Goal: Task Accomplishment & Management: Use online tool/utility

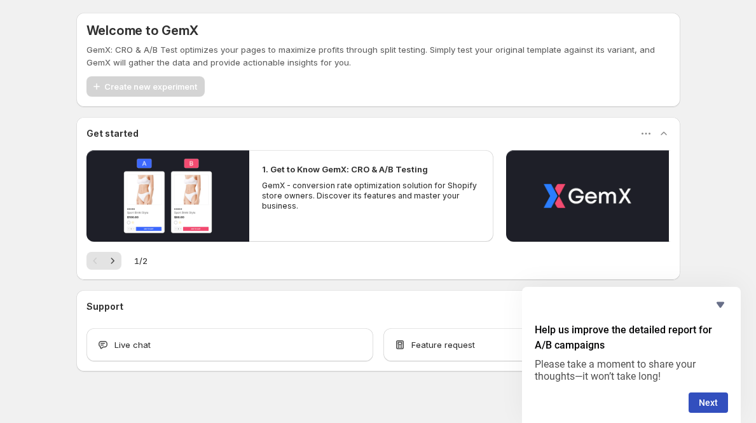
click at [729, 306] on div "Help us improve the detailed report for A/B campaigns Please take a moment to s…" at bounding box center [631, 355] width 219 height 136
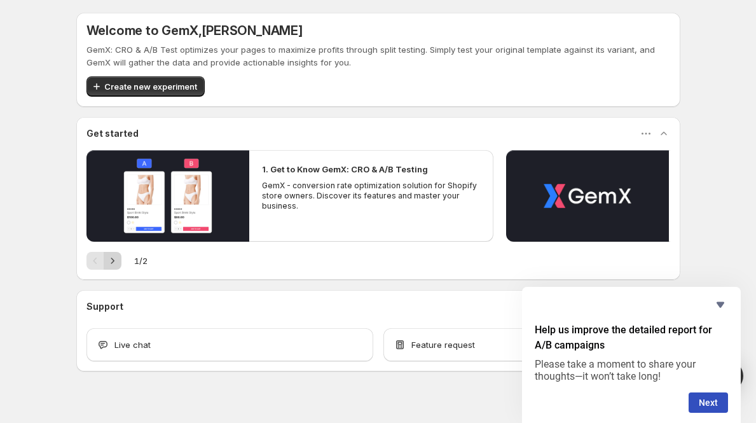
click at [119, 261] on icon "Next" at bounding box center [112, 260] width 13 height 13
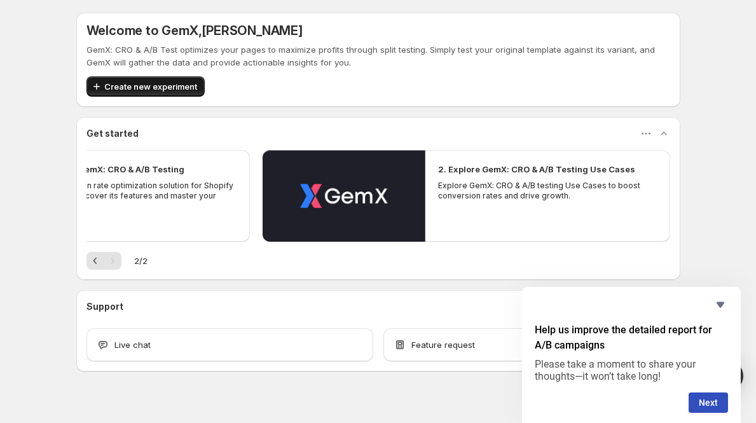
click at [174, 84] on span "Create new experiment" at bounding box center [150, 86] width 93 height 13
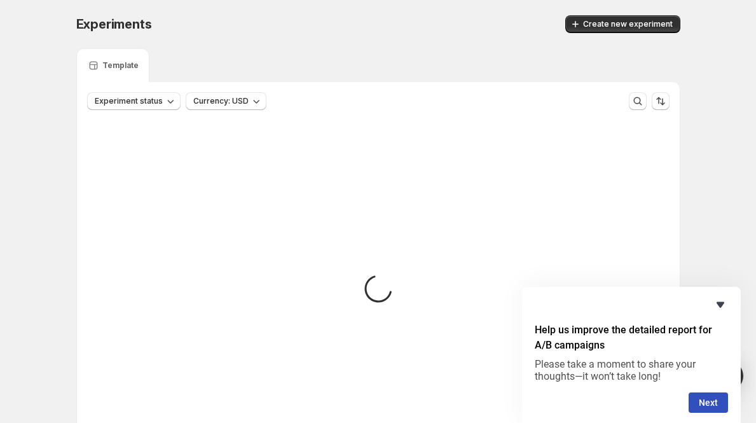
click at [718, 301] on icon "Hide survey" at bounding box center [720, 304] width 15 height 15
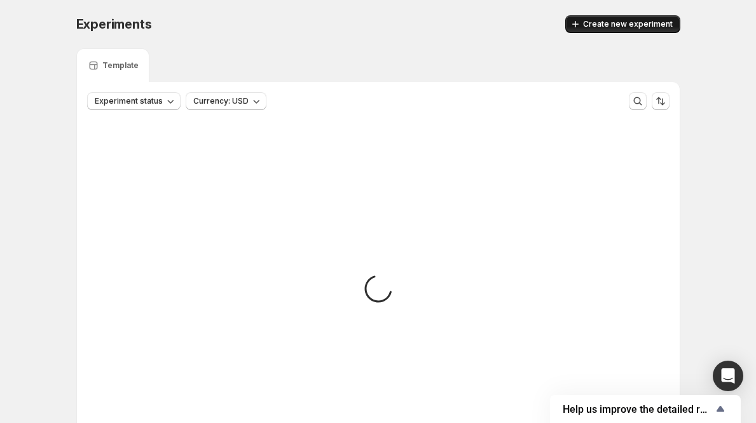
click at [626, 18] on button "Create new experiment" at bounding box center [622, 24] width 115 height 18
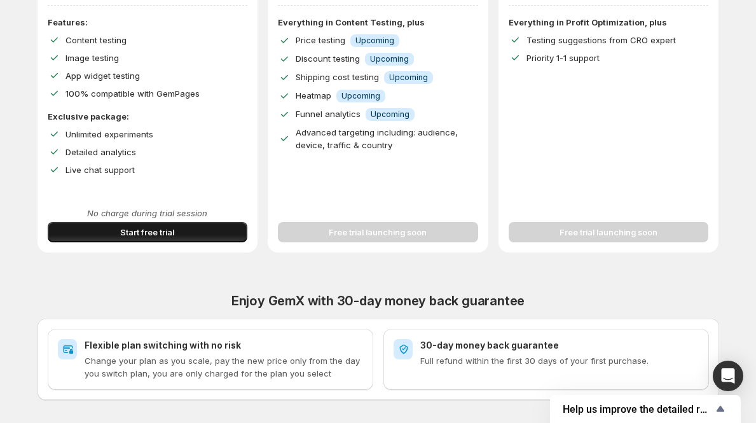
scroll to position [273, 0]
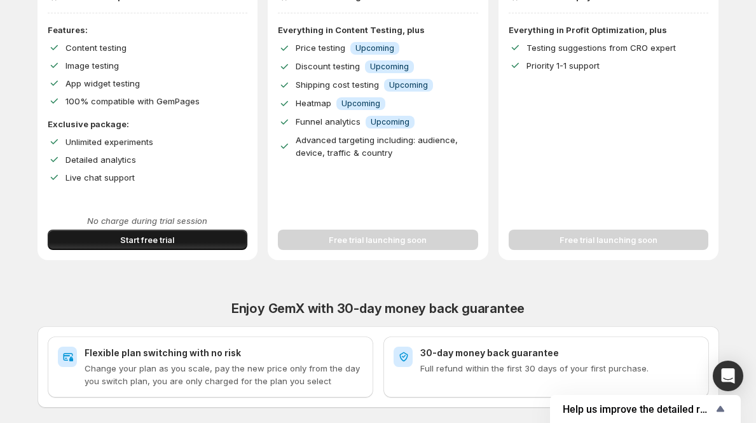
click at [216, 249] on button "Start free trial" at bounding box center [148, 240] width 200 height 20
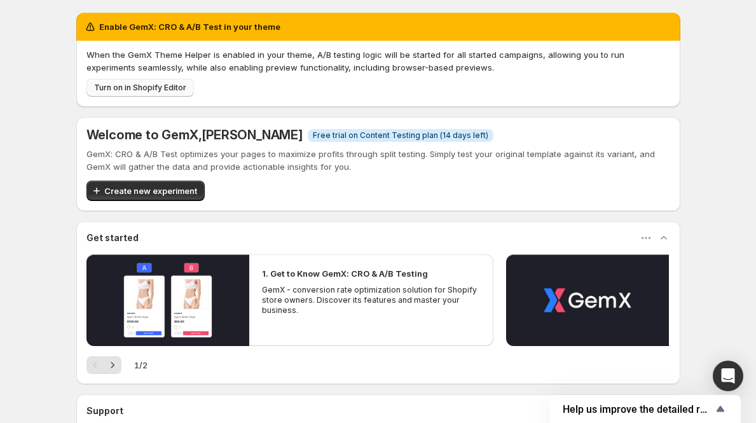
click at [179, 91] on span "Turn on in Shopify Editor" at bounding box center [140, 88] width 92 height 10
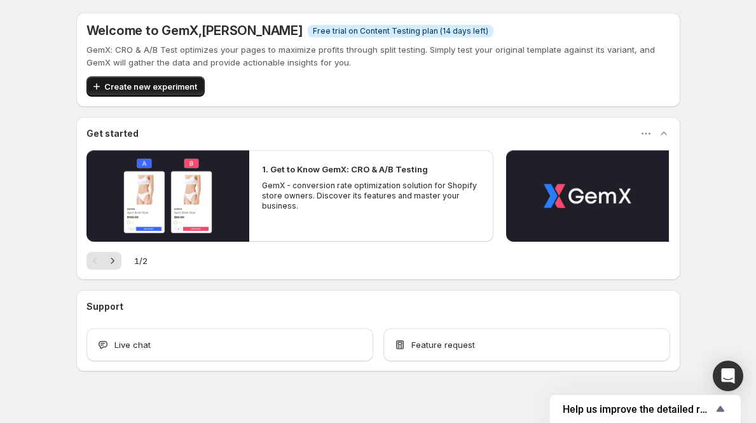
click at [194, 89] on span "Create new experiment" at bounding box center [150, 86] width 93 height 13
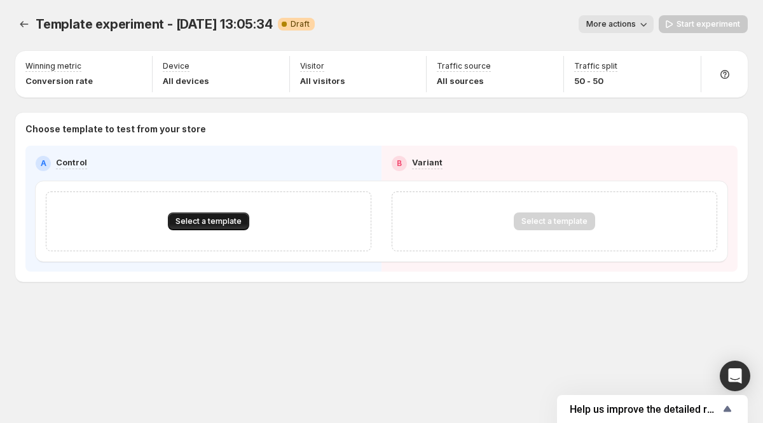
click at [216, 224] on span "Select a template" at bounding box center [208, 221] width 66 height 10
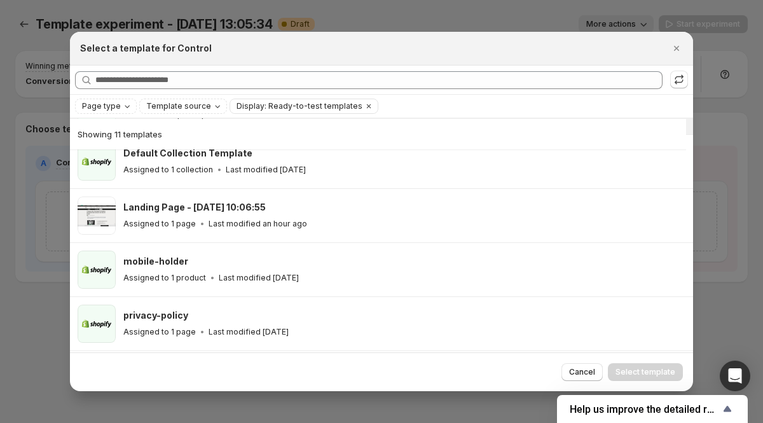
scroll to position [188, 0]
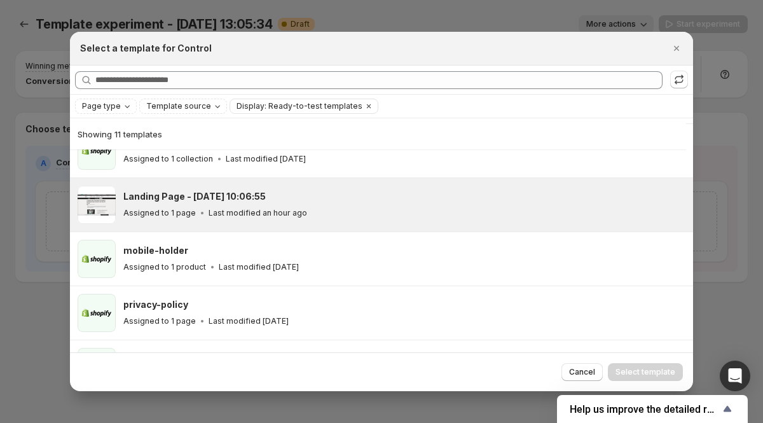
click at [293, 190] on div "Landing Page - [DATE] 10:06:55" at bounding box center [402, 196] width 558 height 13
click at [652, 364] on button "Select template" at bounding box center [645, 372] width 75 height 18
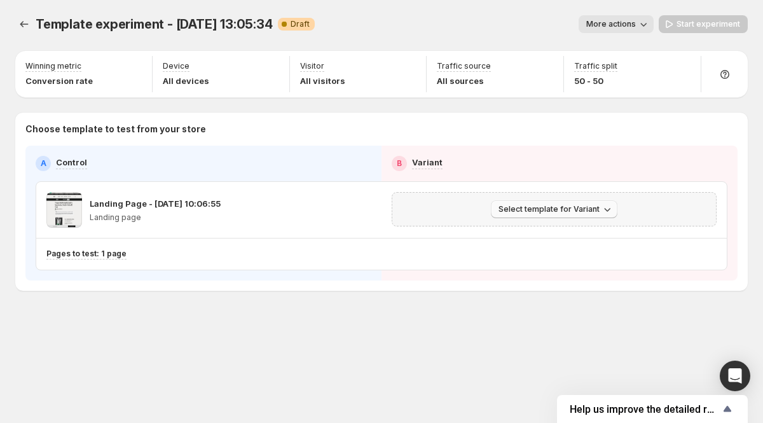
click at [540, 209] on span "Select template for Variant" at bounding box center [548, 209] width 101 height 10
click at [547, 230] on span "Select an existing template" at bounding box center [556, 236] width 130 height 13
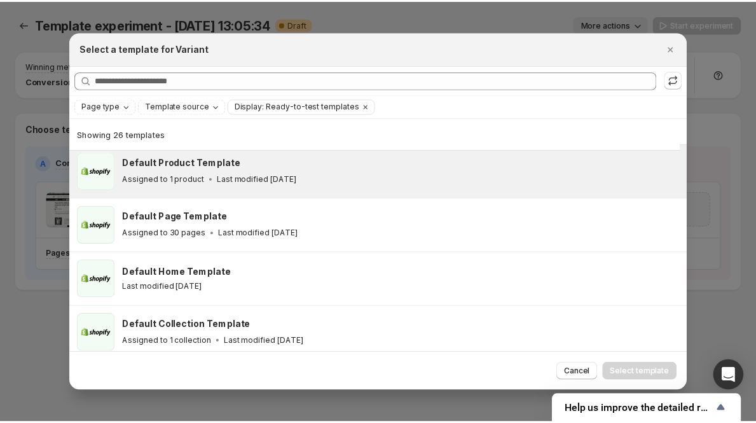
scroll to position [0, 0]
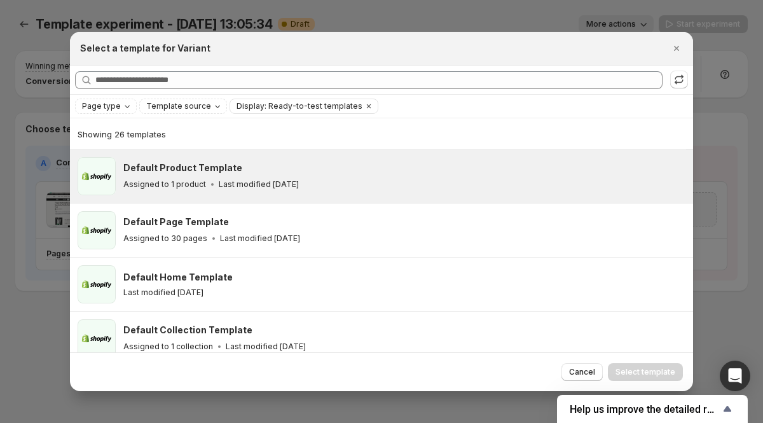
click at [331, 174] on div "Default Product Template" at bounding box center [402, 167] width 558 height 13
click at [650, 366] on button "Select template" at bounding box center [645, 372] width 75 height 18
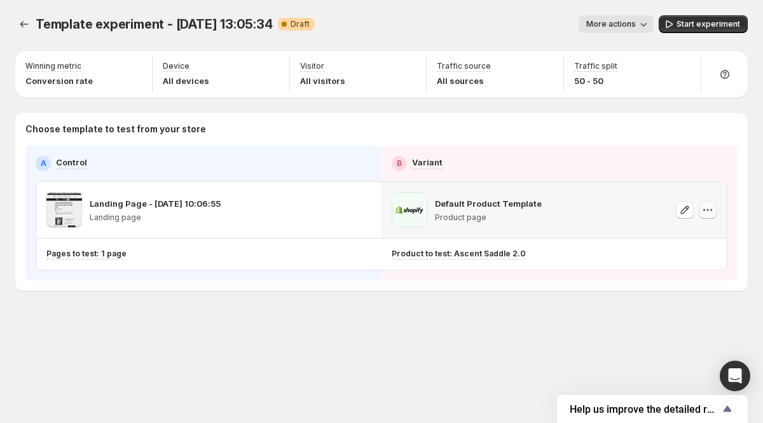
click at [707, 207] on icon "button" at bounding box center [707, 209] width 13 height 13
click at [551, 287] on div "Choose template to test from your store A Control B Variant Landing Page - [DAT…" at bounding box center [381, 202] width 732 height 178
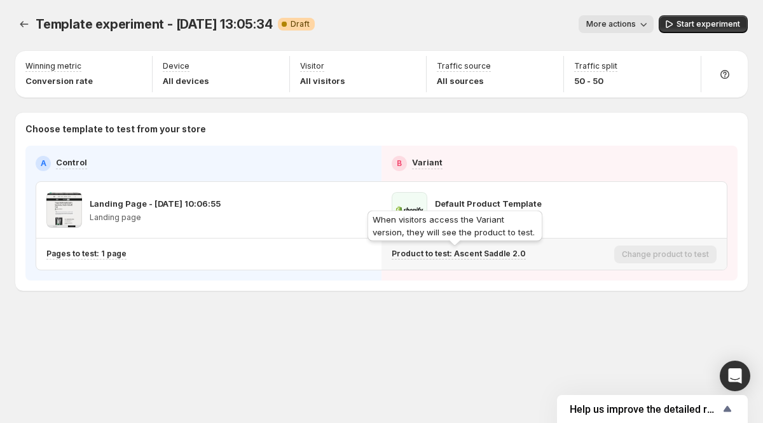
click at [504, 253] on p "Product to test: Ascent Saddle 2.0" at bounding box center [459, 254] width 134 height 10
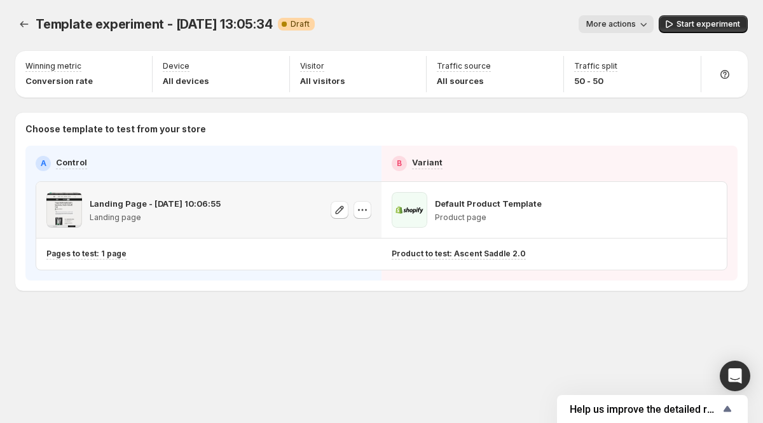
click at [165, 200] on p "Landing Page - [DATE] 10:06:55" at bounding box center [155, 203] width 131 height 13
click at [682, 210] on icon "button" at bounding box center [685, 209] width 8 height 8
click at [709, 25] on span "Start experiment" at bounding box center [708, 24] width 64 height 10
click at [706, 29] on span "Pause experiment" at bounding box center [705, 24] width 69 height 10
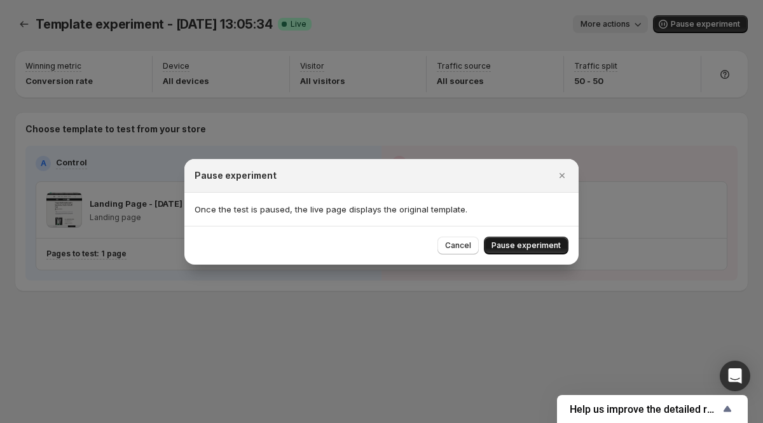
click at [528, 252] on button "Pause experiment" at bounding box center [526, 245] width 85 height 18
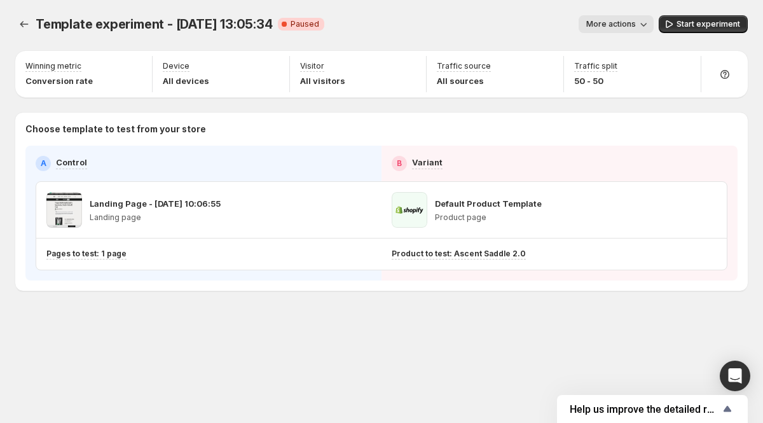
click at [622, 22] on span "More actions" at bounding box center [611, 24] width 50 height 10
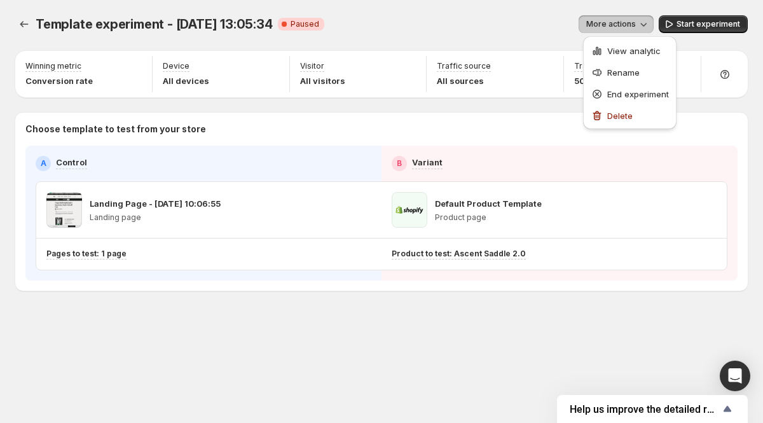
click at [513, 39] on div "Template experiment - [DATE] 13:05:34. This page is ready Template experiment -…" at bounding box center [381, 24] width 732 height 48
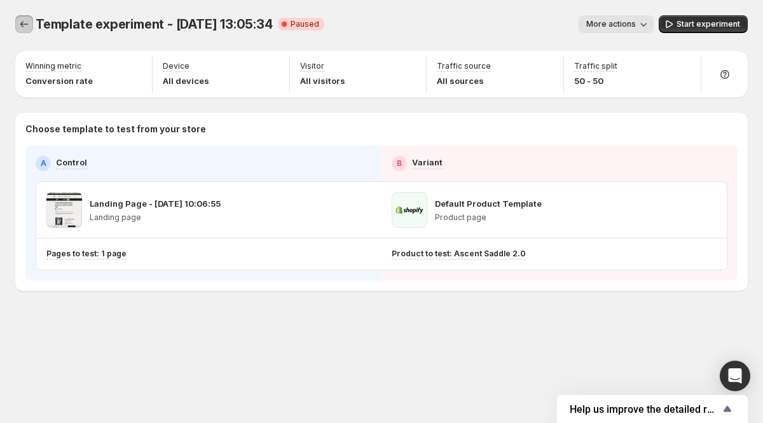
click at [23, 28] on icon "Experiments" at bounding box center [24, 24] width 13 height 13
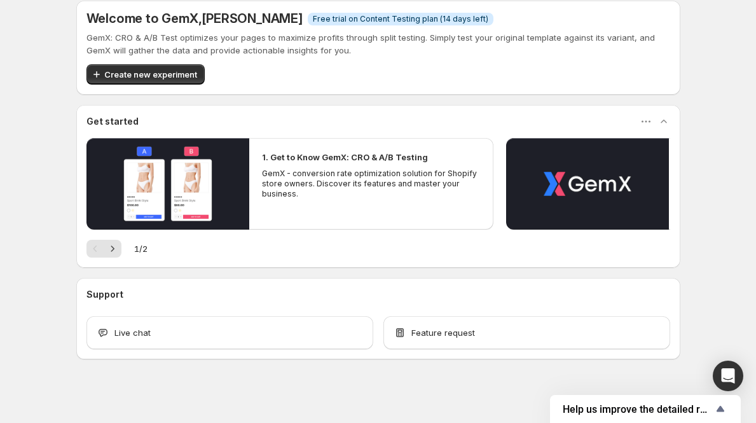
scroll to position [17, 0]
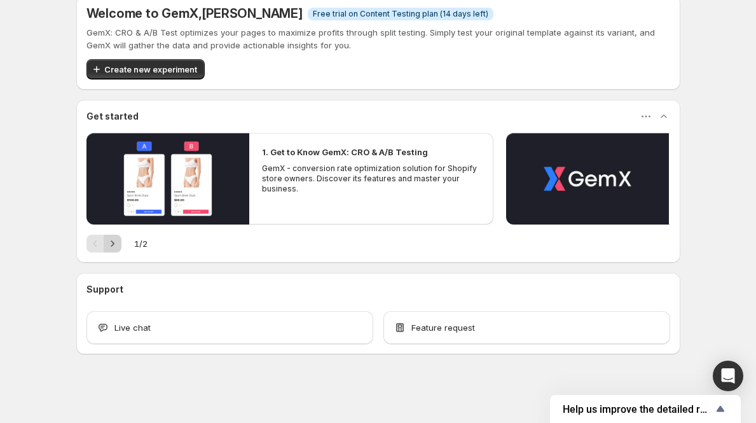
click at [119, 246] on icon "Next" at bounding box center [112, 243] width 13 height 13
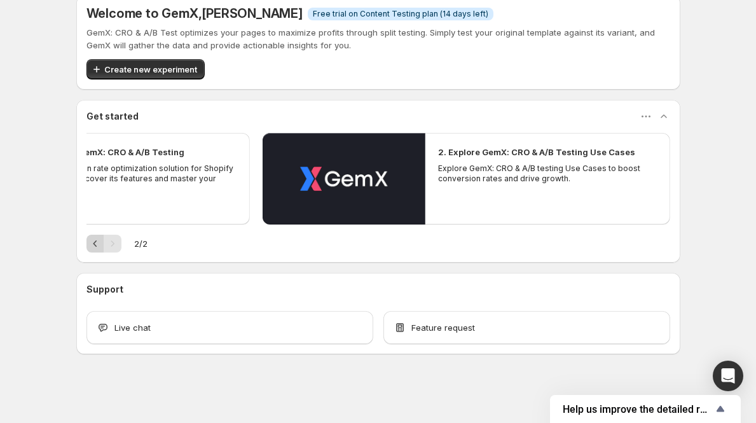
click at [90, 244] on button "Previous" at bounding box center [95, 244] width 18 height 18
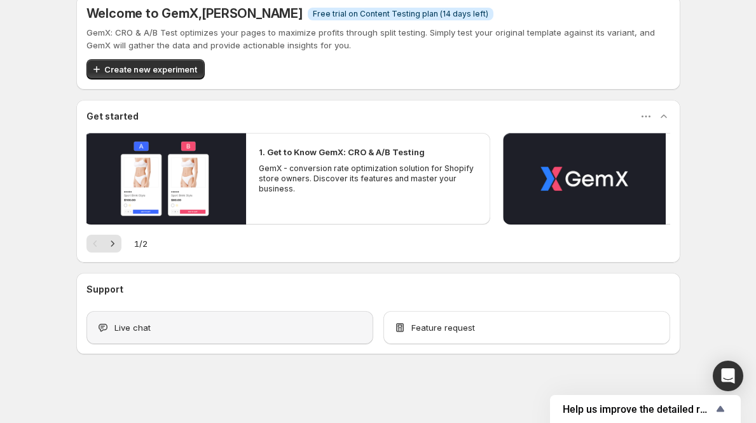
click at [224, 326] on div "Live chat" at bounding box center [230, 327] width 266 height 13
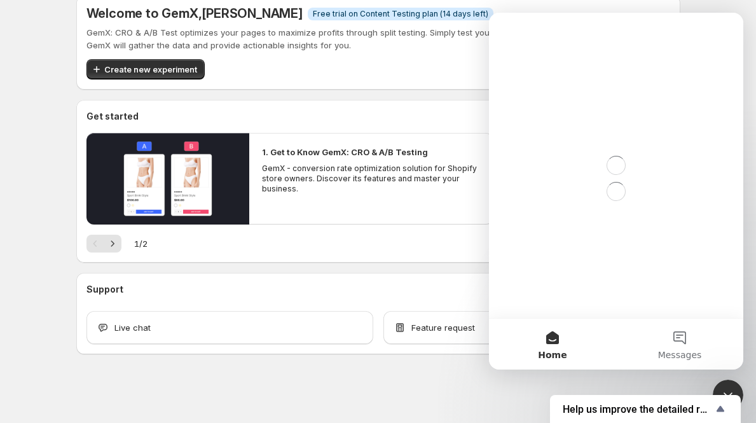
scroll to position [0, 0]
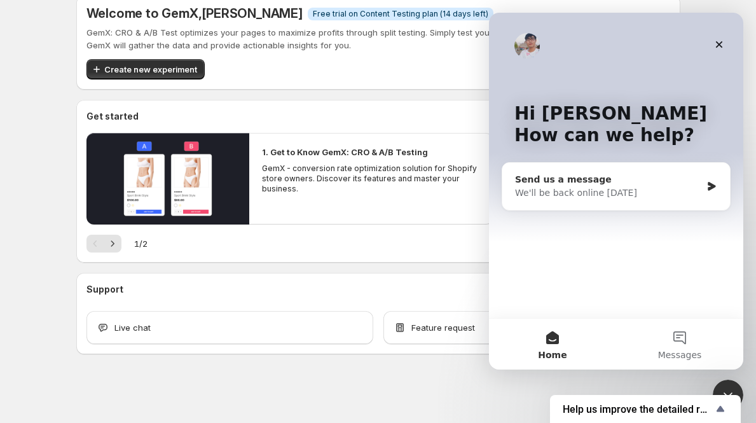
click at [613, 191] on div "We'll be back online [DATE]" at bounding box center [608, 192] width 186 height 13
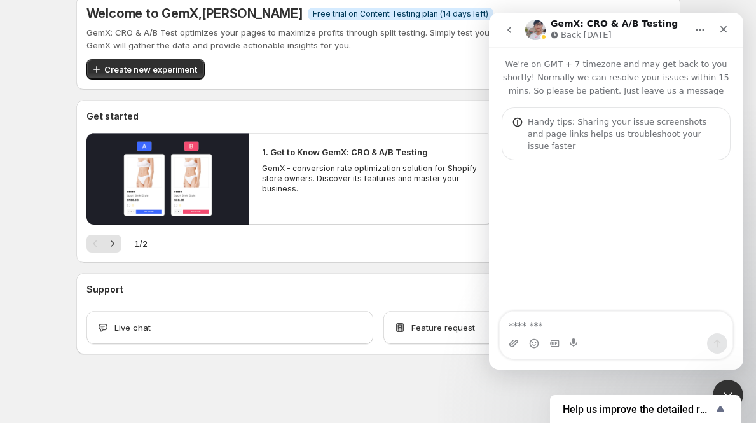
click at [589, 326] on textarea "Message…" at bounding box center [616, 323] width 233 height 22
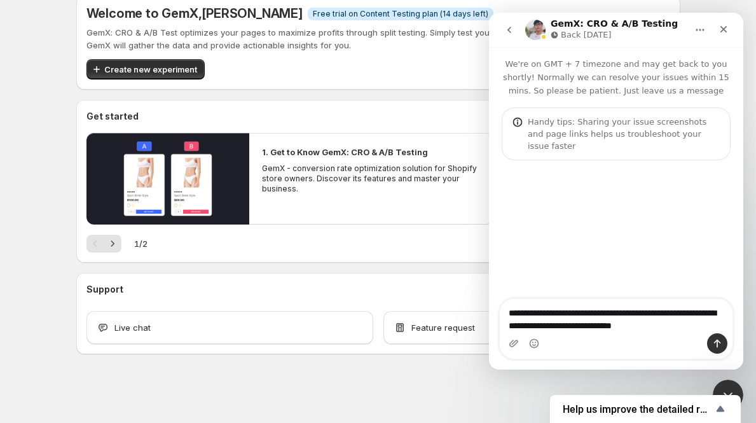
type textarea "**********"
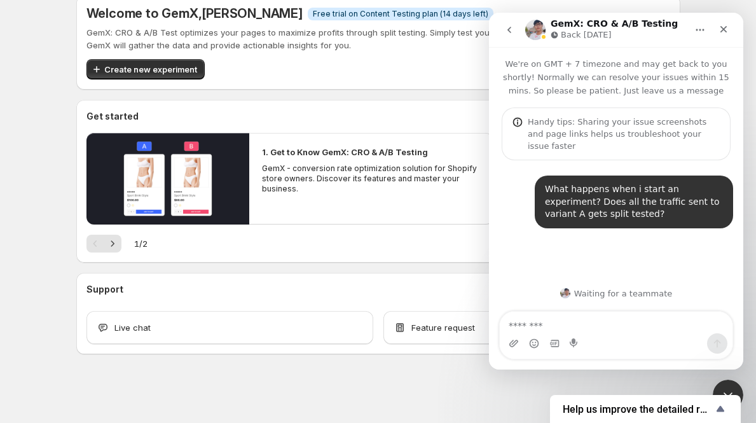
click at [526, 160] on div "What happens when i start an experiment? Does all the traffic sent to variant A…" at bounding box center [616, 201] width 254 height 83
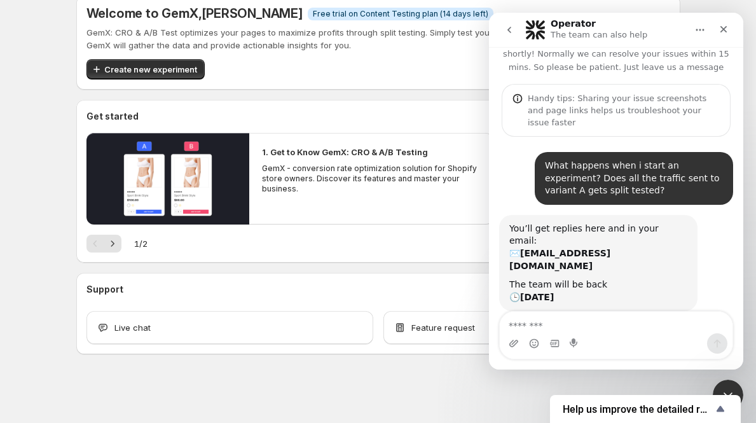
scroll to position [25, 0]
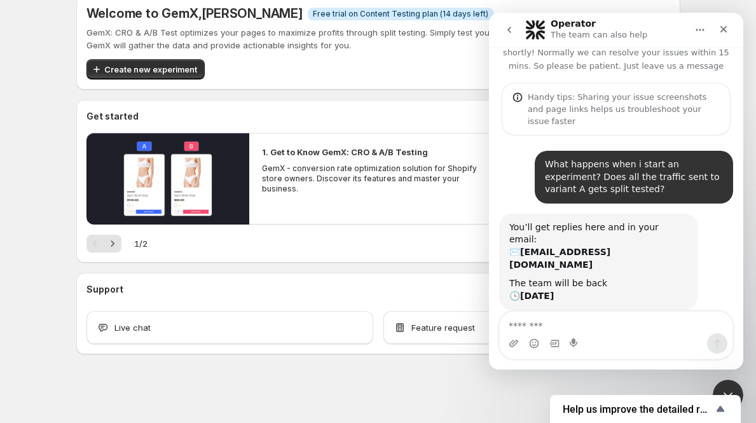
click at [521, 60] on p "We're on GMT + 7 timezone and may get back to you shortly! Normally we can reso…" at bounding box center [616, 47] width 254 height 50
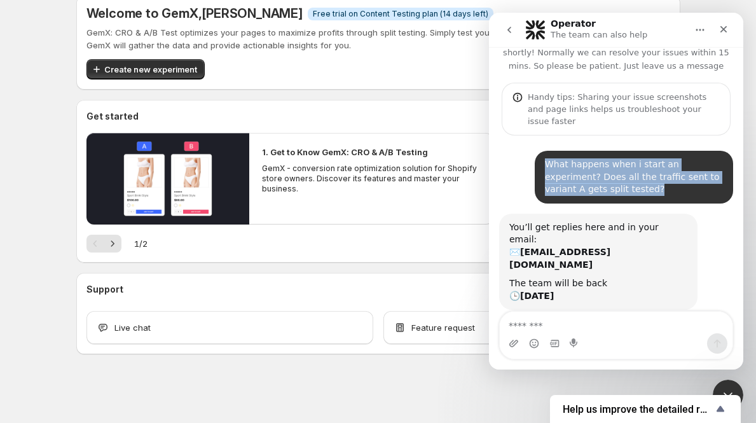
drag, startPoint x: 578, startPoint y: 188, endPoint x: 538, endPoint y: 163, distance: 47.4
click at [545, 163] on div "What happens when i start an experiment? Does all the traffic sent to variant A…" at bounding box center [634, 177] width 178 height 38
copy div "What happens when i start an experiment? Does all the traffic sent to variant A…"
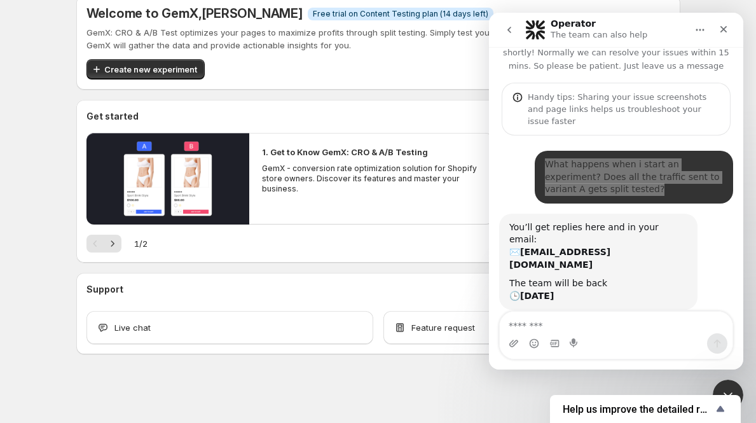
click at [378, 96] on div "Welcome to GemX , [PERSON_NAME] Info Free trial on Content Testing plan (14 day…" at bounding box center [378, 175] width 604 height 359
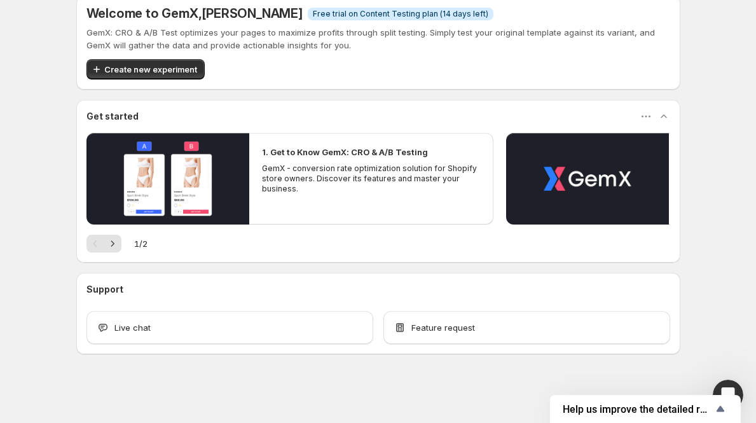
scroll to position [0, 0]
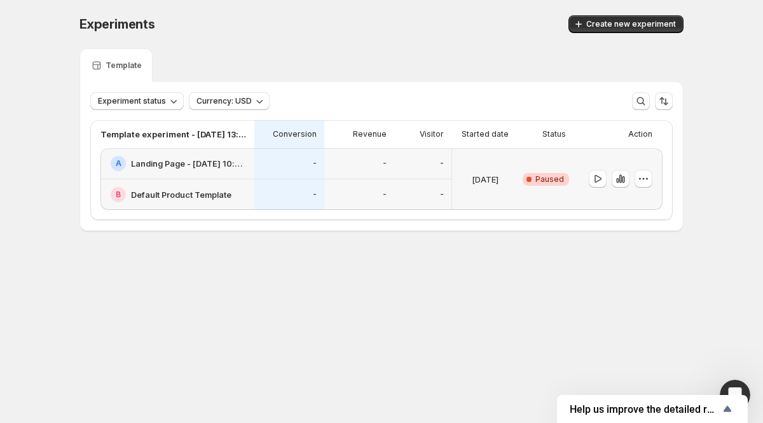
click at [203, 163] on h2 "Landing Page - [DATE] 10:06:55" at bounding box center [189, 163] width 116 height 13
click at [263, 166] on div "-" at bounding box center [289, 163] width 55 height 15
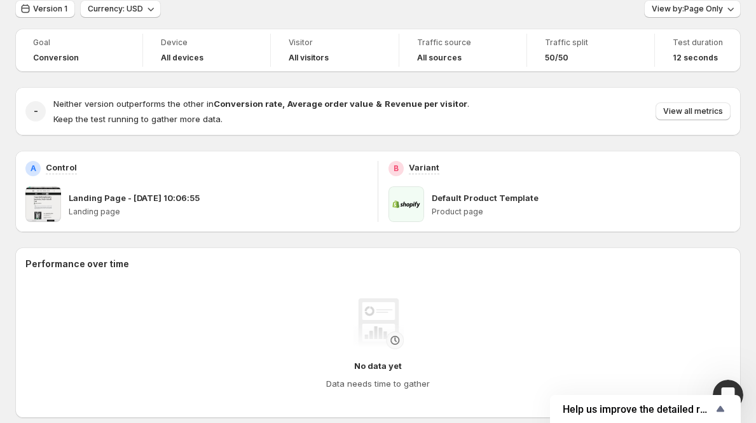
scroll to position [52, 0]
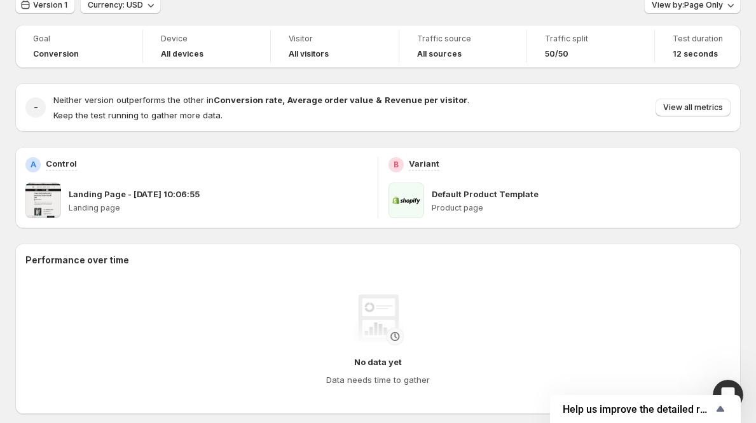
click at [676, 409] on span "Help us improve the detailed report for A/B campaigns" at bounding box center [638, 409] width 150 height 12
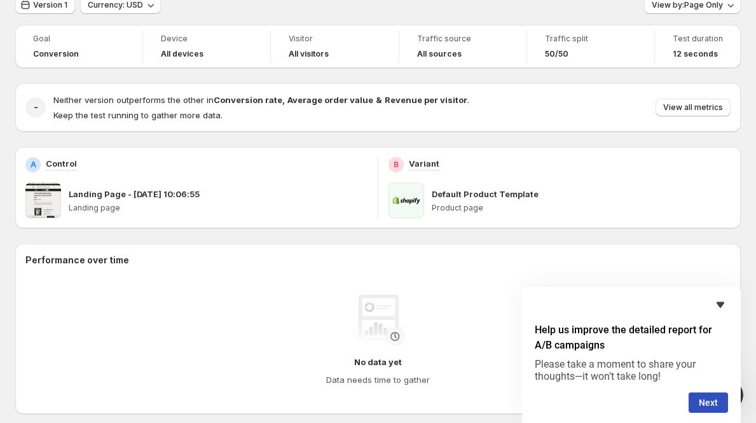
click at [719, 302] on icon "Hide survey" at bounding box center [720, 305] width 8 height 6
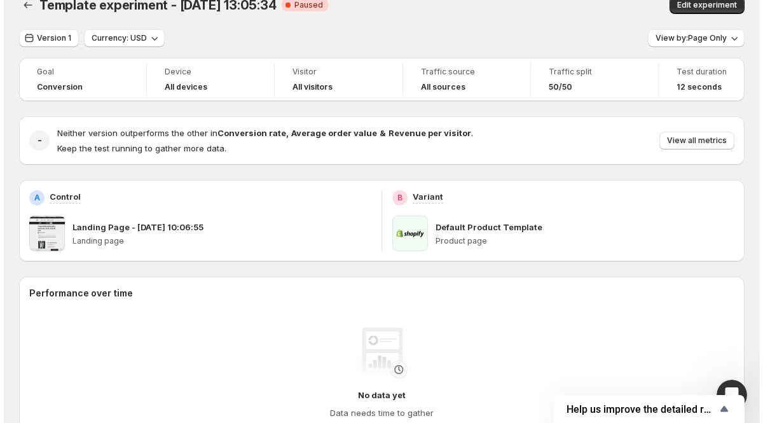
scroll to position [0, 0]
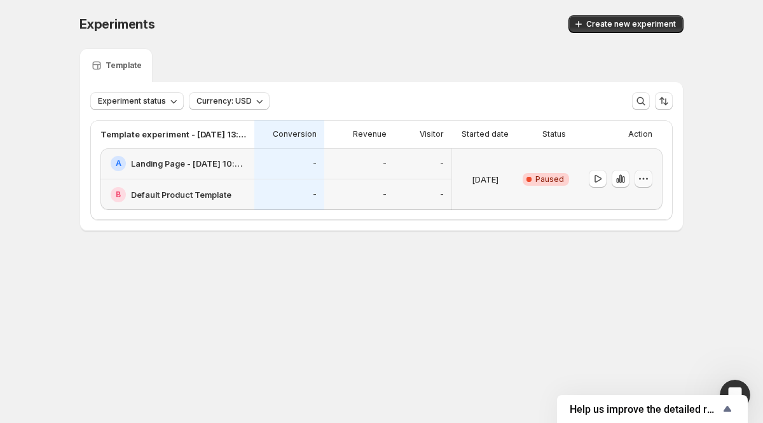
click at [642, 184] on icon "button" at bounding box center [643, 178] width 13 height 13
click at [597, 181] on icon "button" at bounding box center [597, 178] width 13 height 13
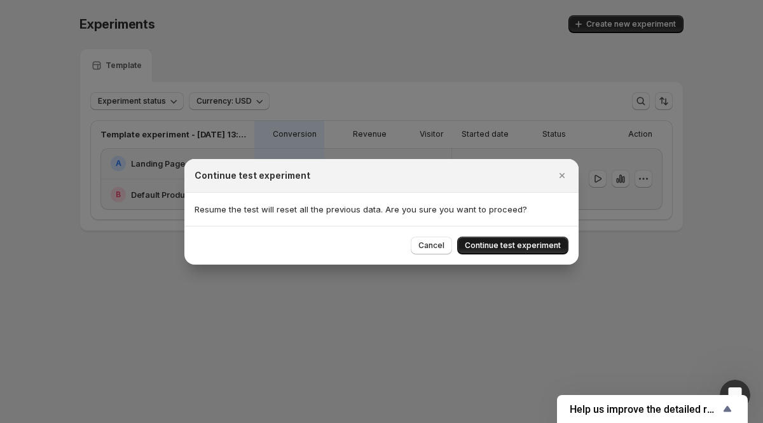
click at [538, 243] on span "Continue test experiment" at bounding box center [513, 245] width 96 height 10
